Goal: Information Seeking & Learning: Learn about a topic

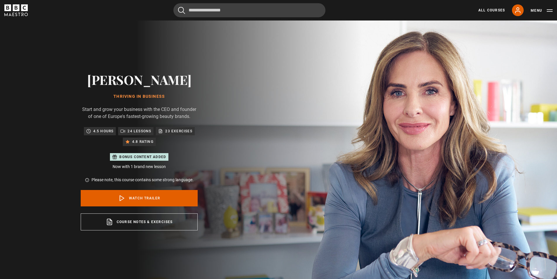
drag, startPoint x: 95, startPoint y: 79, endPoint x: 194, endPoint y: 81, distance: 98.9
click at [194, 81] on h2 "[PERSON_NAME]" at bounding box center [139, 79] width 117 height 15
copy h2 "[PERSON_NAME]"
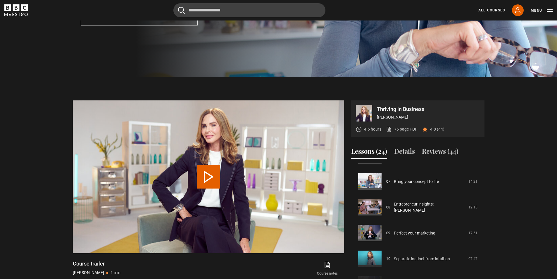
scroll to position [175, 0]
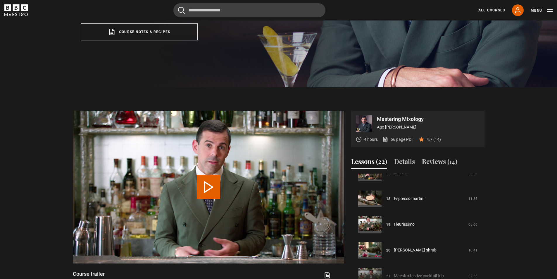
scroll to position [205, 0]
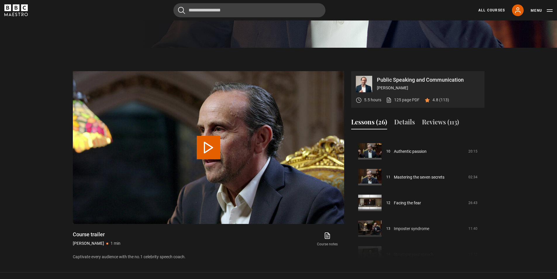
scroll to position [263, 0]
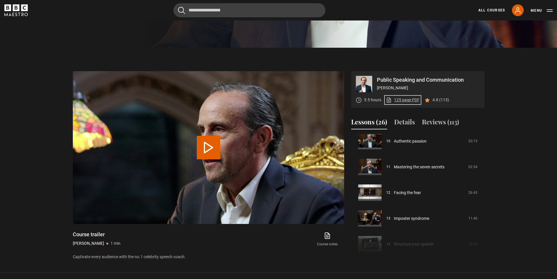
click at [399, 101] on link "125 page PDF (opens in new tab)" at bounding box center [403, 100] width 34 height 6
